Goal: Navigation & Orientation: Find specific page/section

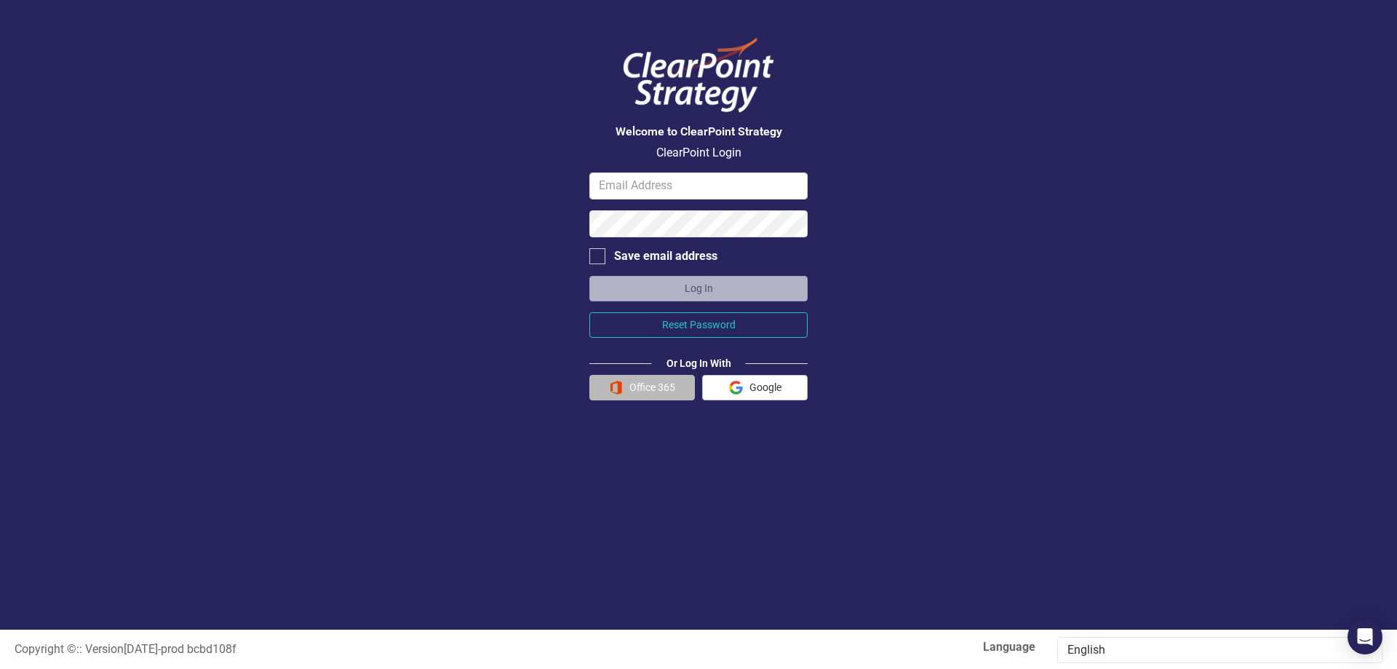
click at [659, 386] on button "Office 365" at bounding box center [643, 387] width 106 height 25
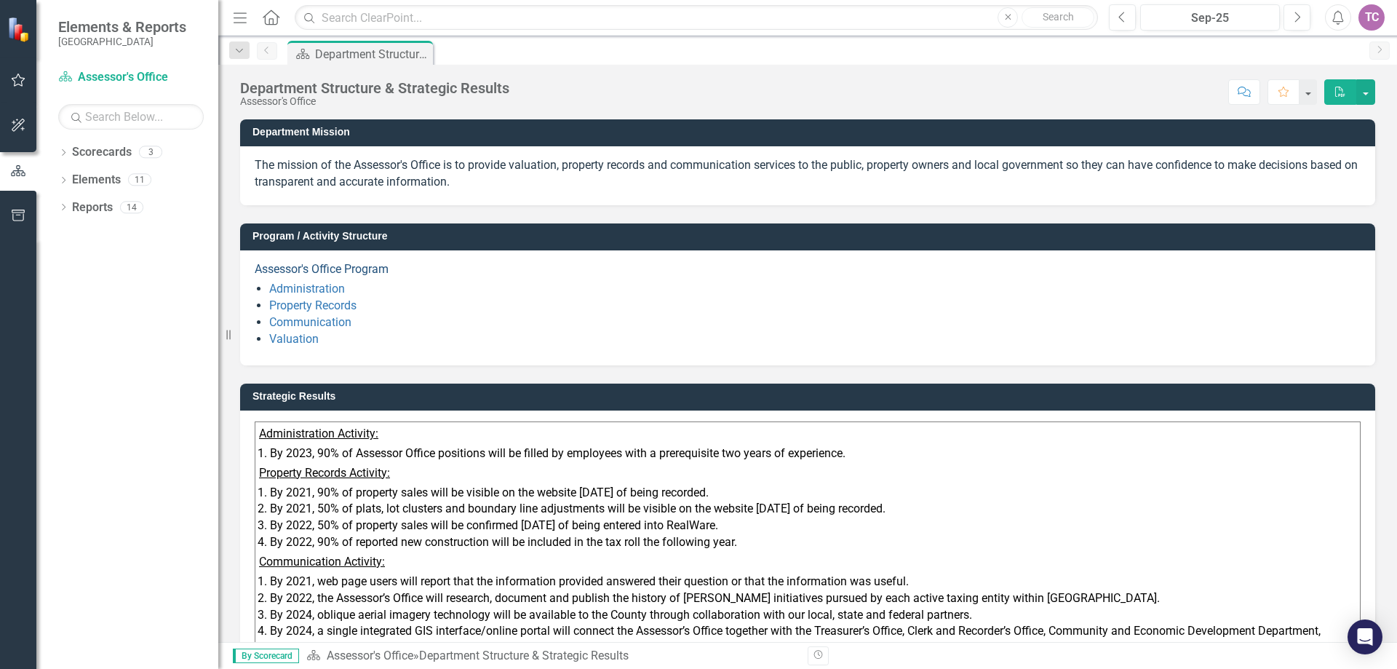
click at [308, 266] on link "Assessor's Office Program" at bounding box center [322, 269] width 134 height 14
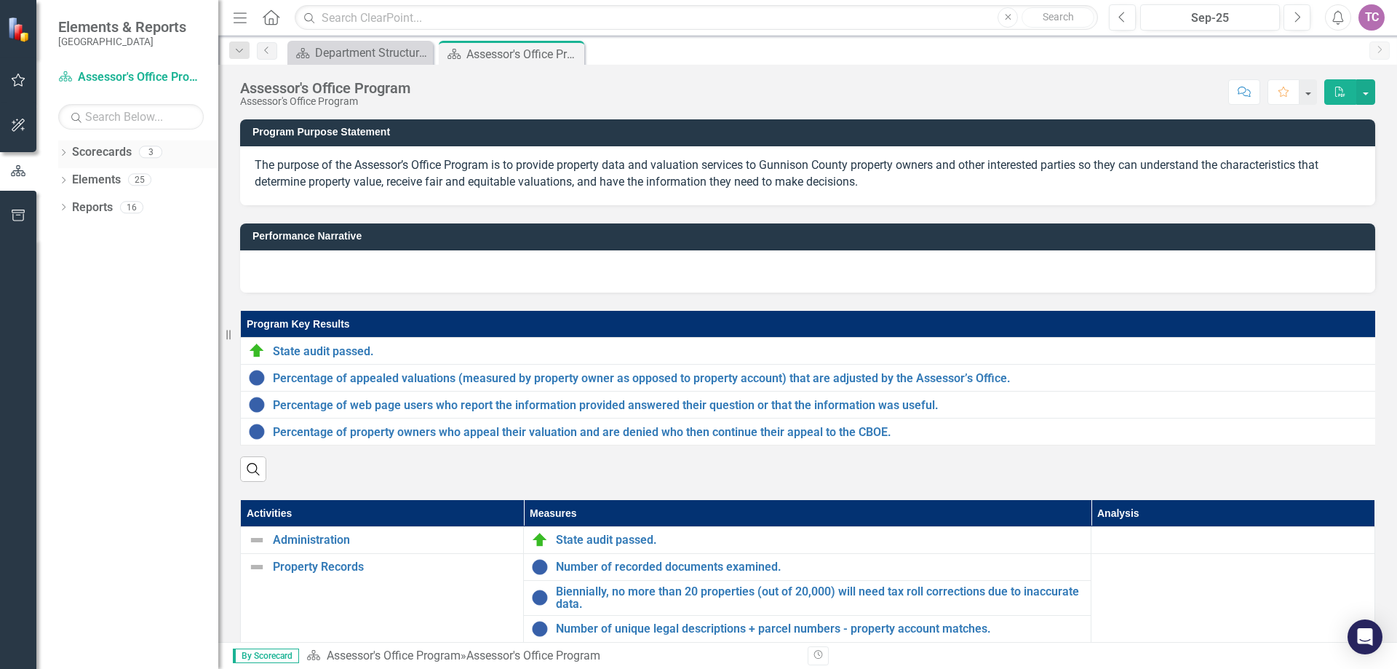
click at [86, 144] on link "Scorecards" at bounding box center [102, 152] width 60 height 17
click at [86, 154] on link "Scorecards" at bounding box center [102, 152] width 60 height 17
click at [104, 181] on link "Elements" at bounding box center [96, 180] width 49 height 17
click at [135, 198] on div "Reports 16" at bounding box center [145, 210] width 146 height 28
click at [135, 213] on div "16" at bounding box center [131, 207] width 23 height 12
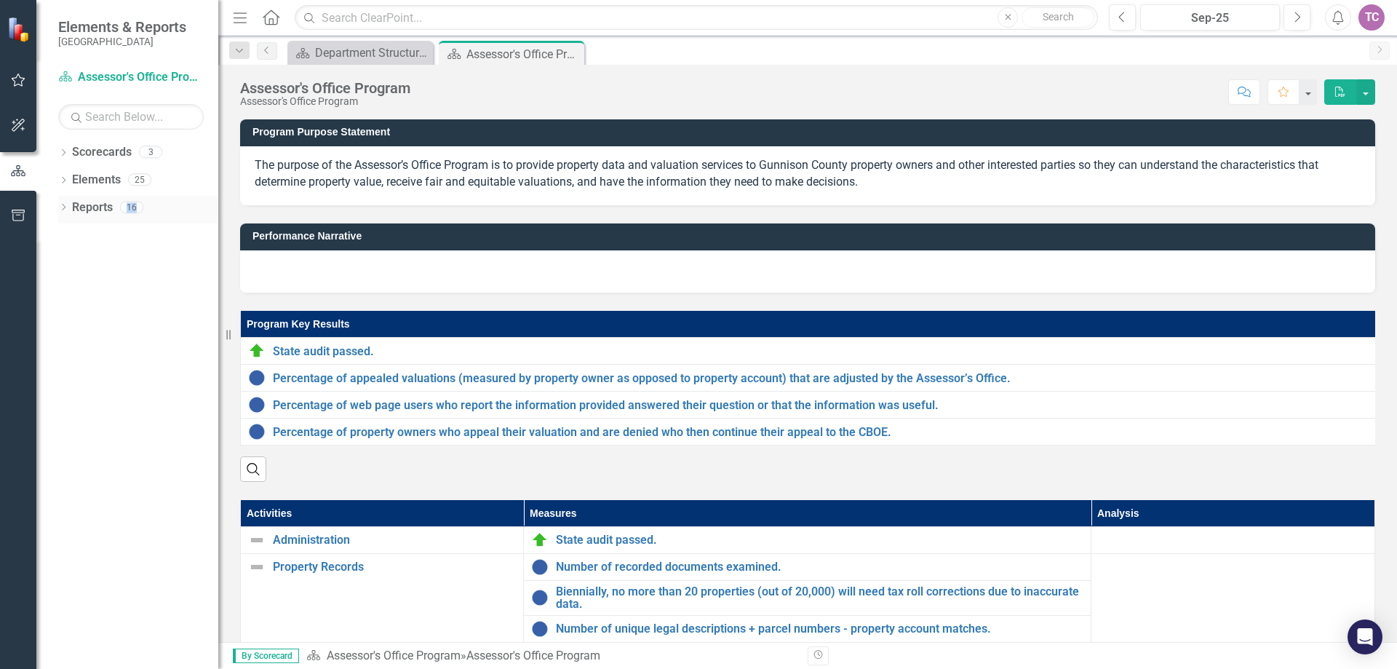
click at [135, 213] on div "16" at bounding box center [131, 207] width 23 height 12
click at [158, 154] on div "3" at bounding box center [150, 152] width 23 height 12
click at [94, 155] on link "Scorecards" at bounding box center [102, 152] width 60 height 17
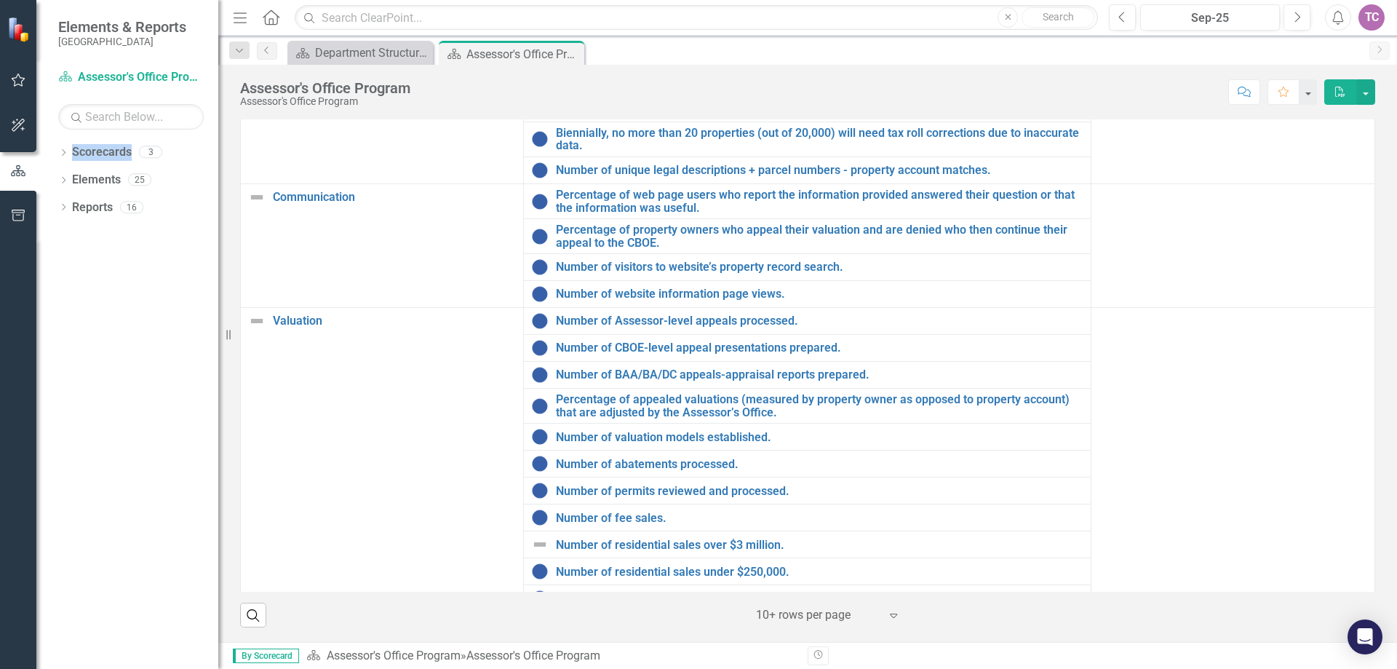
scroll to position [23, 0]
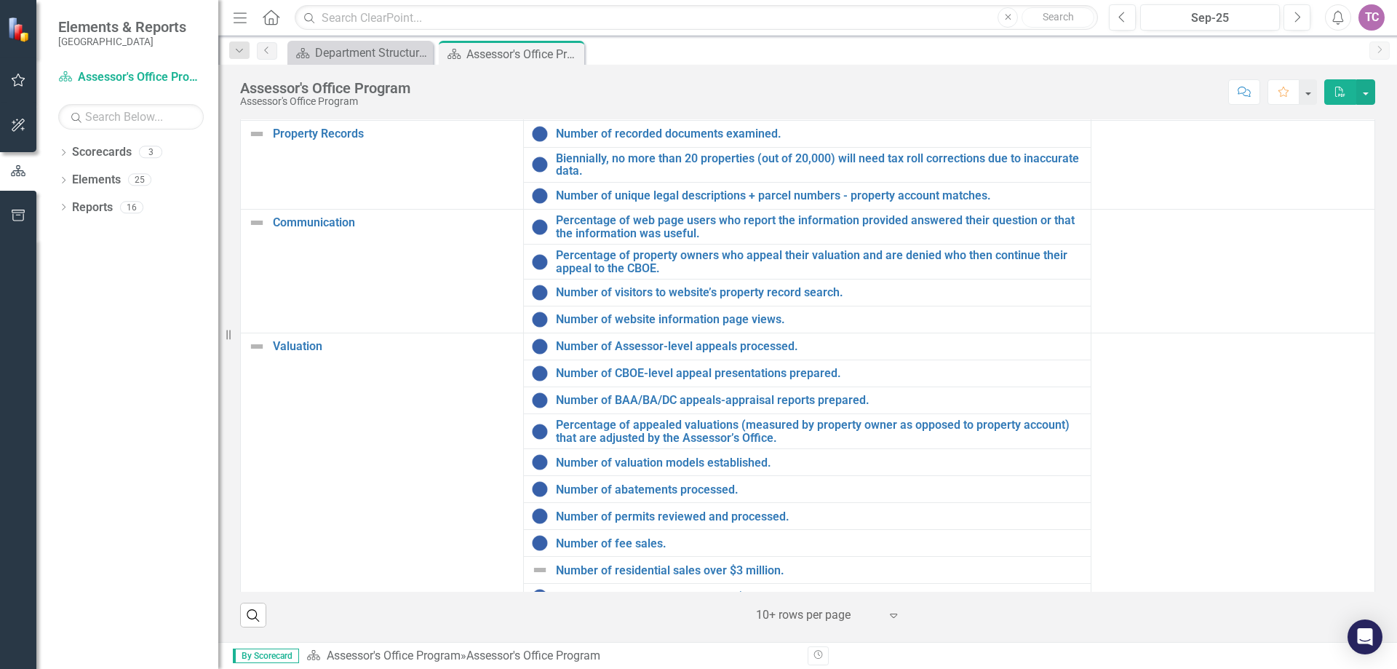
click at [890, 618] on icon at bounding box center [893, 616] width 7 height 4
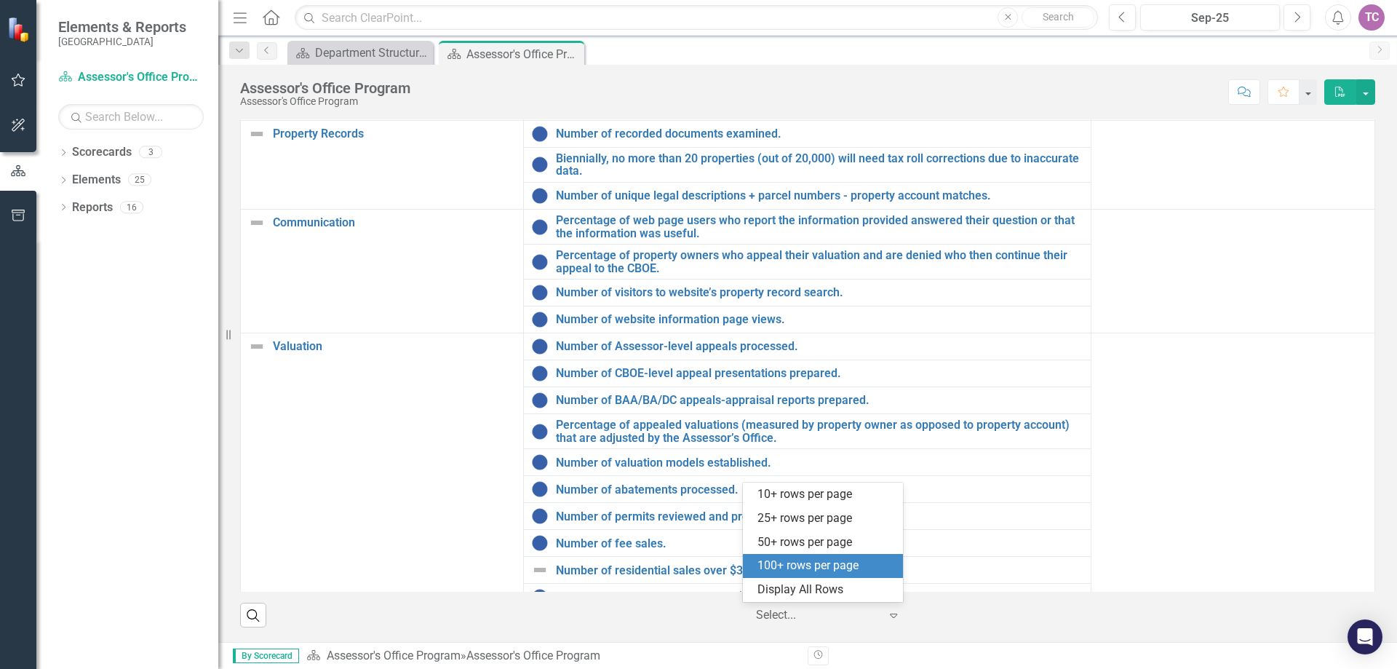
click at [849, 563] on div "100+ rows per page" at bounding box center [826, 566] width 137 height 17
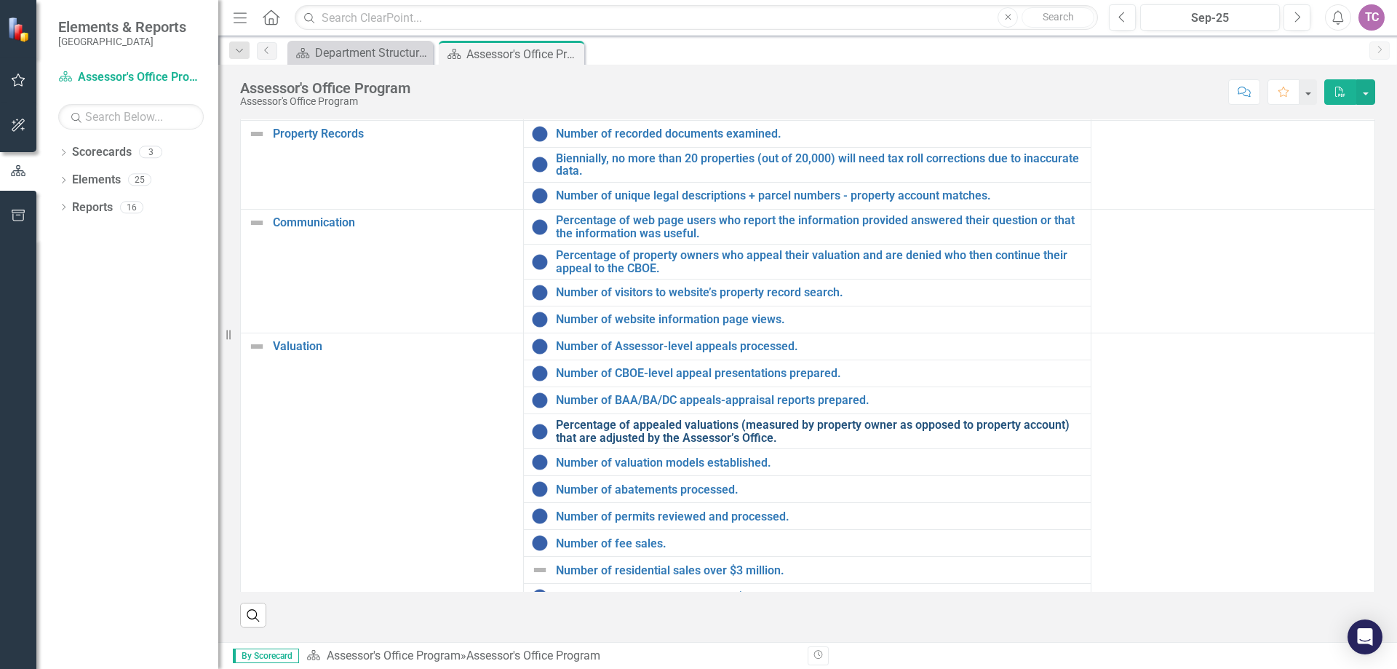
scroll to position [96, 0]
